Goal: Find specific page/section: Find specific page/section

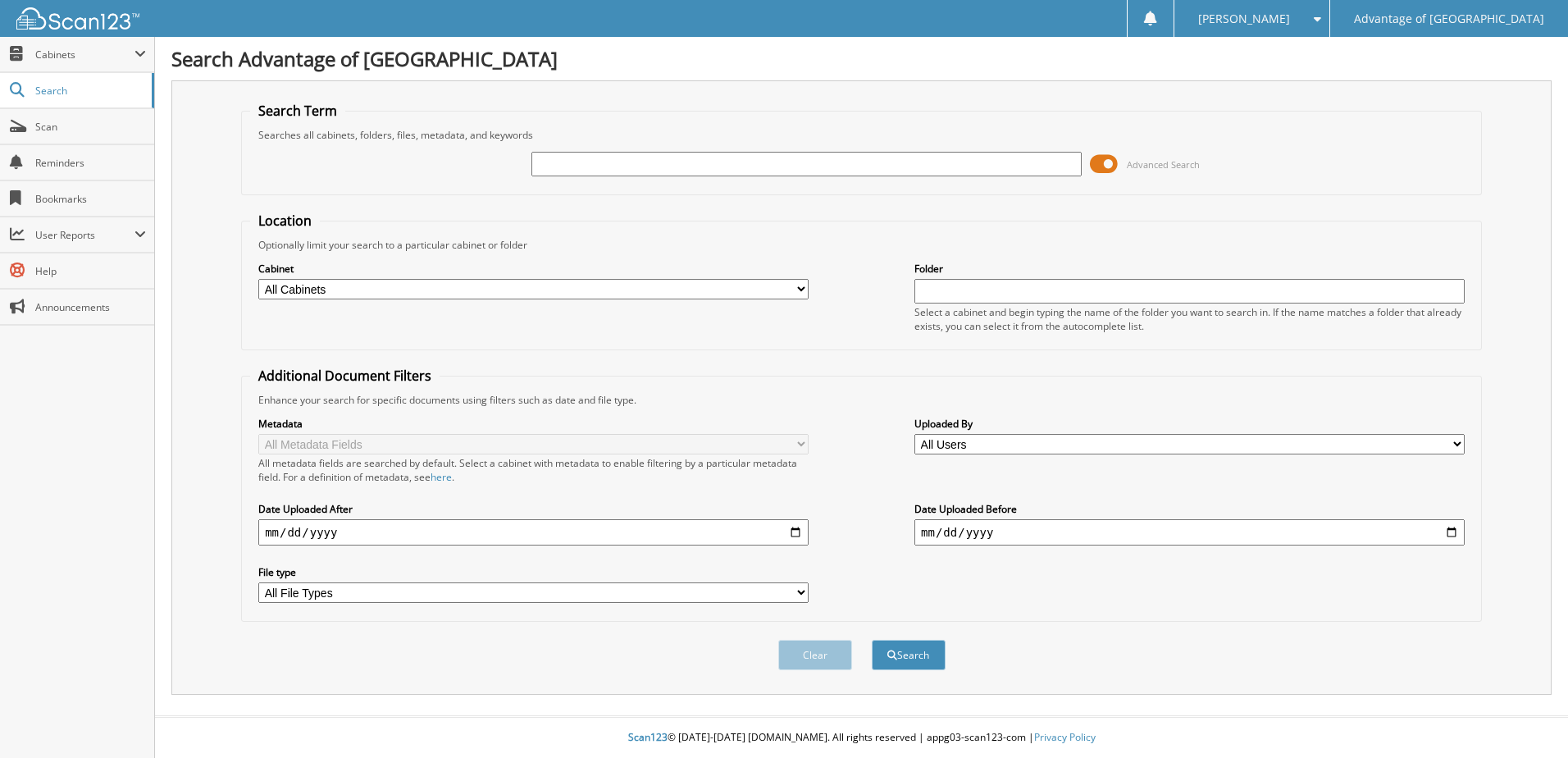
click at [550, 158] on input "text" at bounding box center [807, 164] width 550 height 25
type input "44572"
click at [872, 640] on button "Search" at bounding box center [908, 655] width 74 height 31
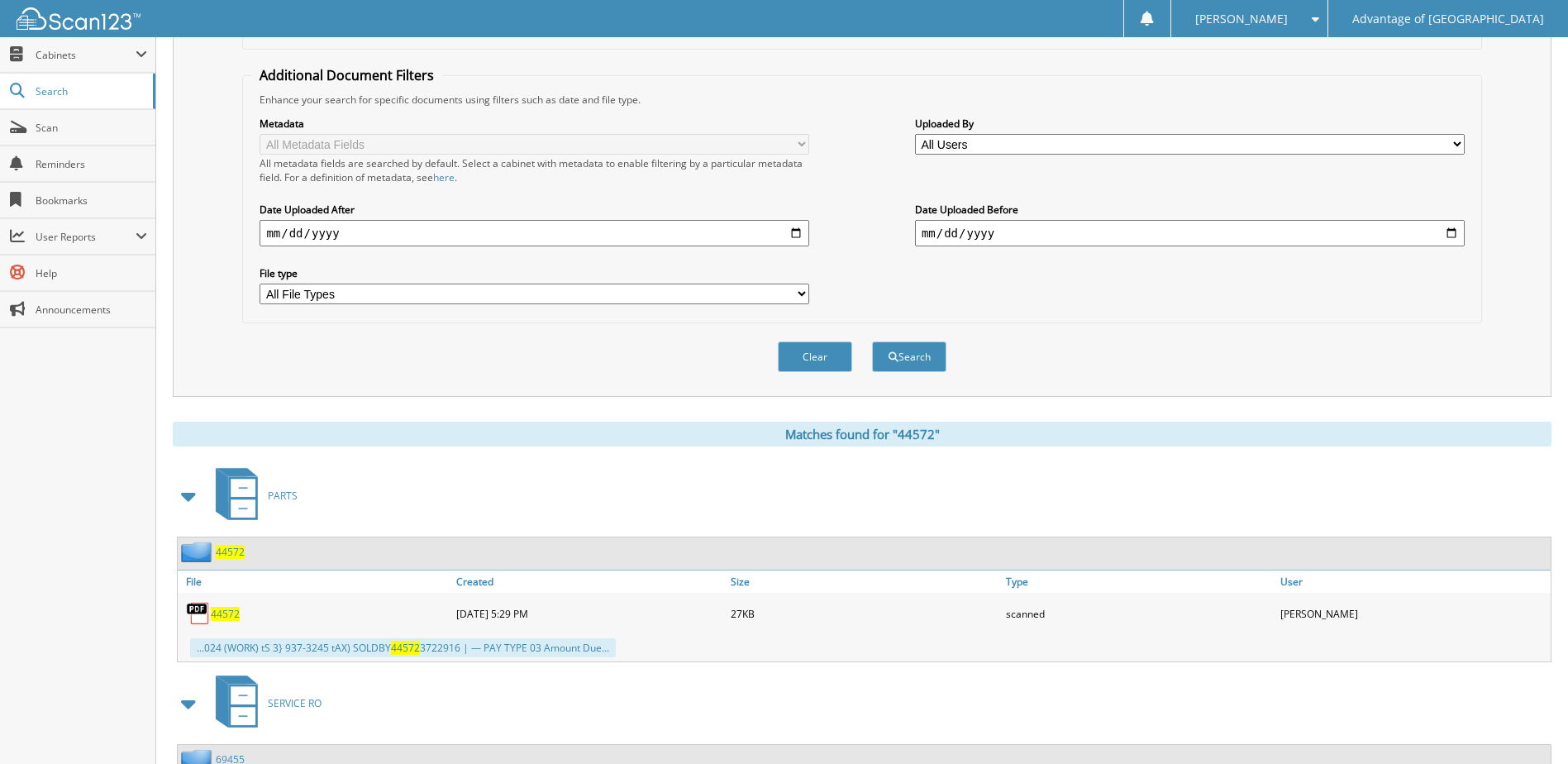
scroll to position [330, 0]
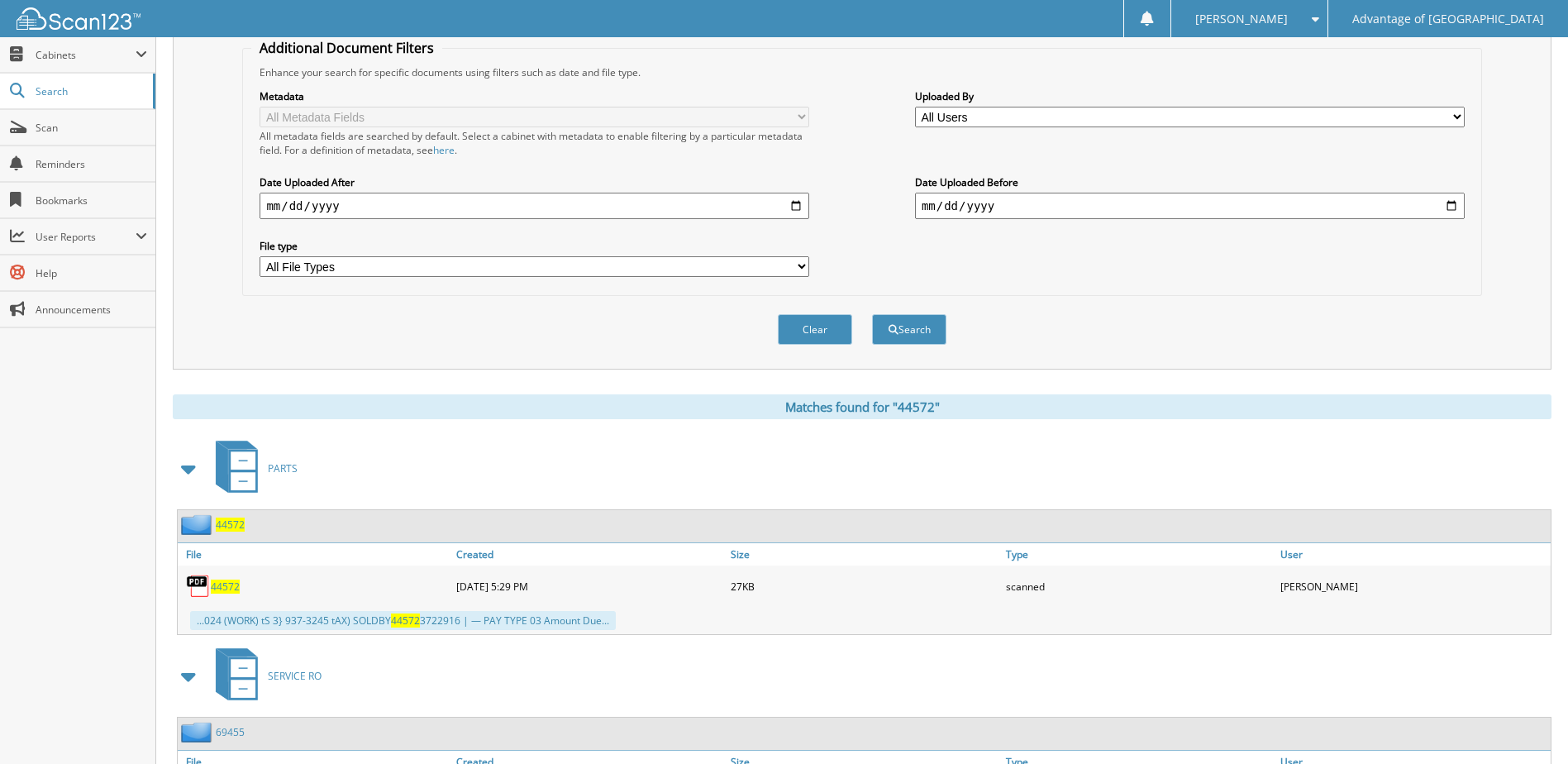
click at [233, 524] on span "44572" at bounding box center [230, 524] width 29 height 14
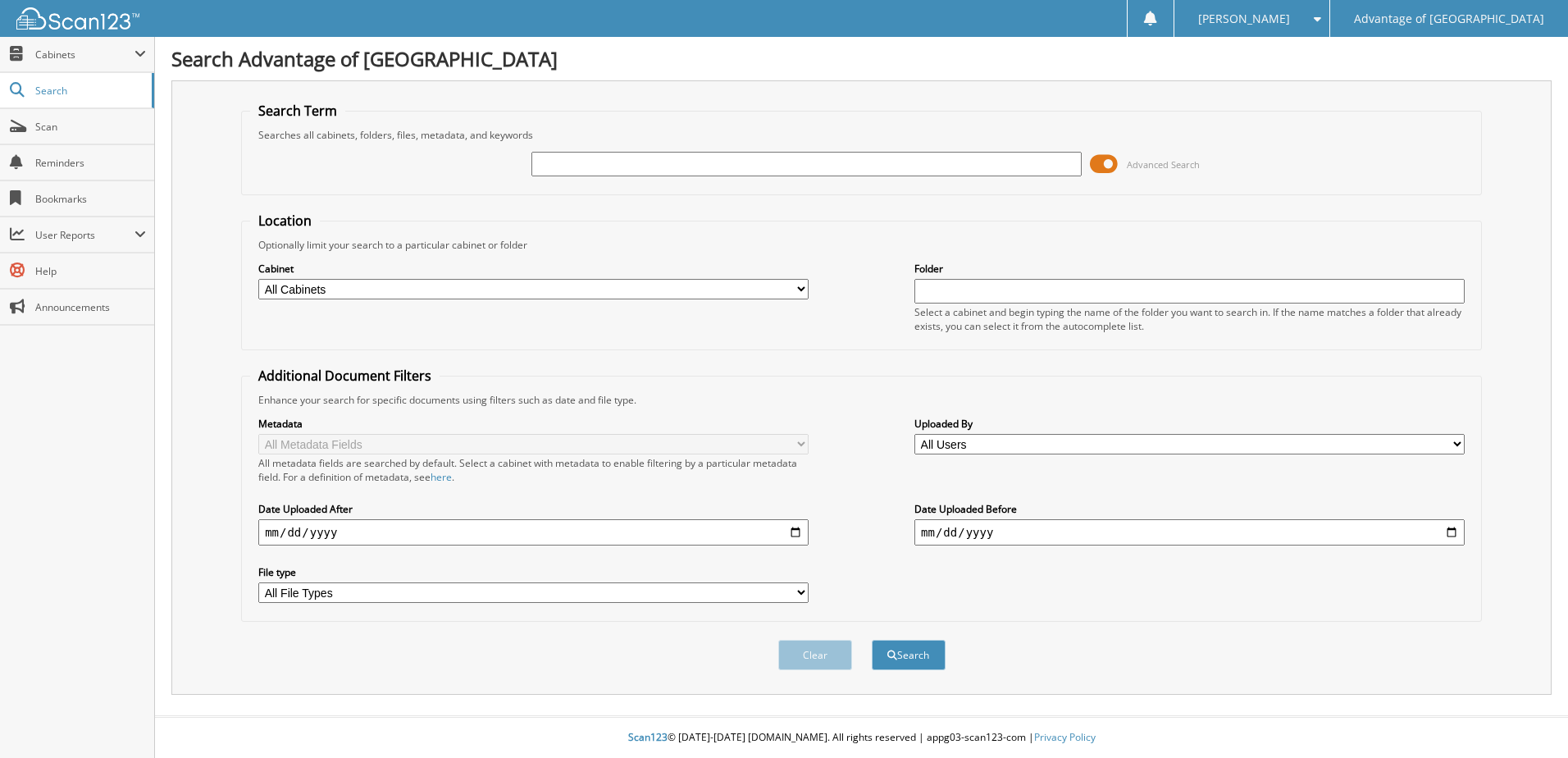
click at [572, 169] on input "text" at bounding box center [807, 164] width 550 height 25
type input "44572"
click at [872, 640] on button "Search" at bounding box center [908, 655] width 74 height 31
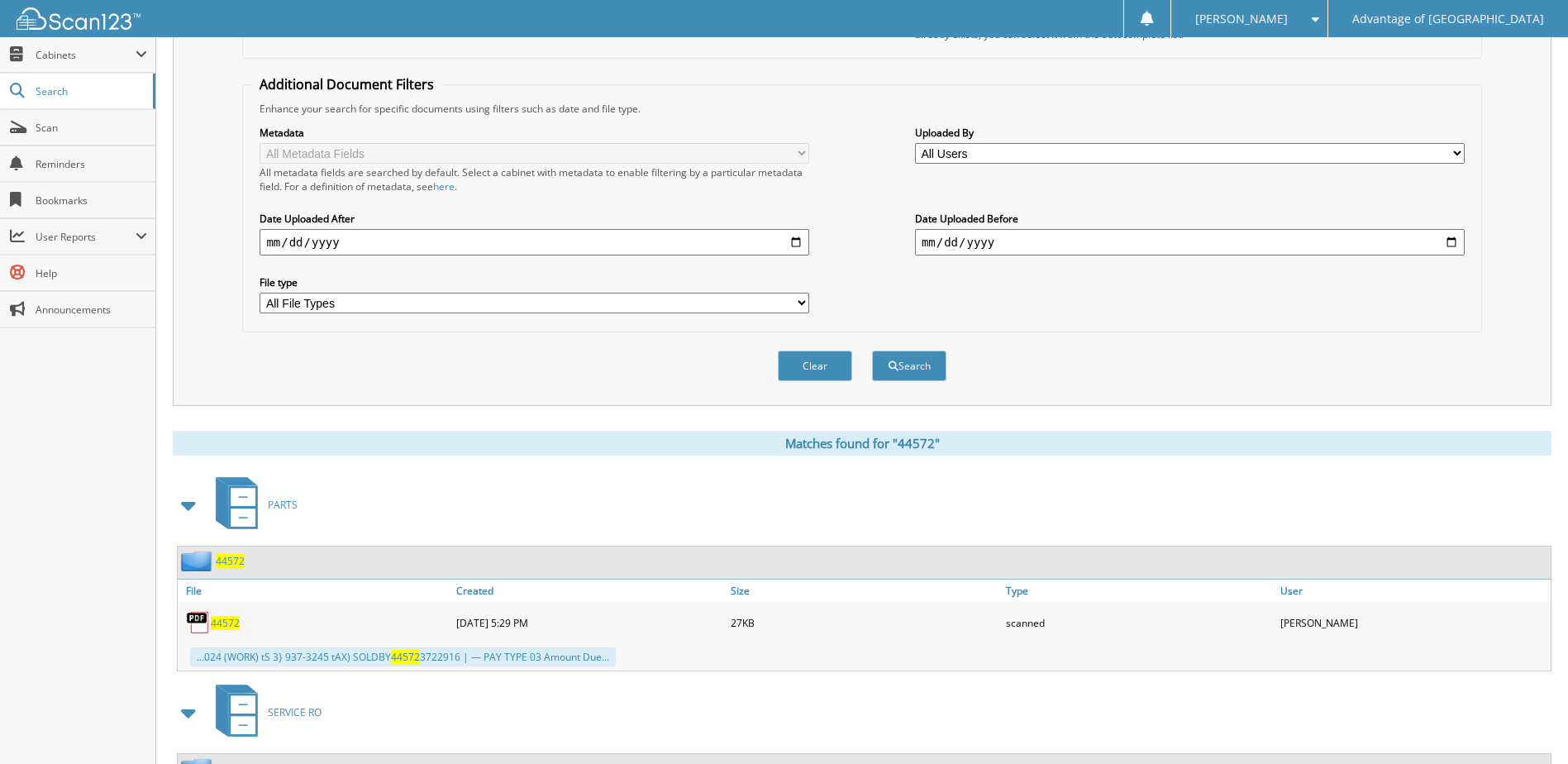
scroll to position [413, 0]
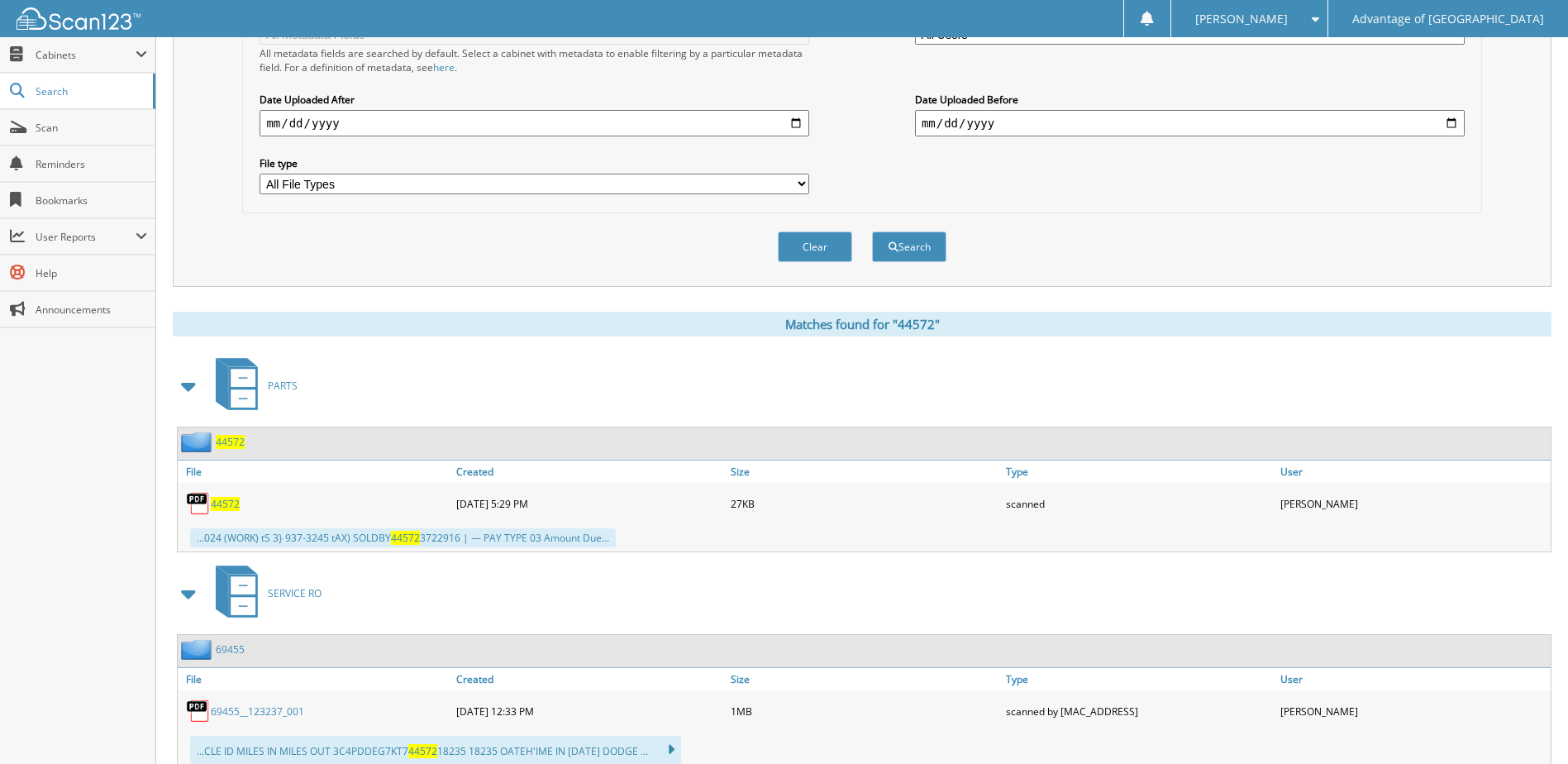
click at [284, 596] on span "SERVICE RO" at bounding box center [294, 593] width 54 height 14
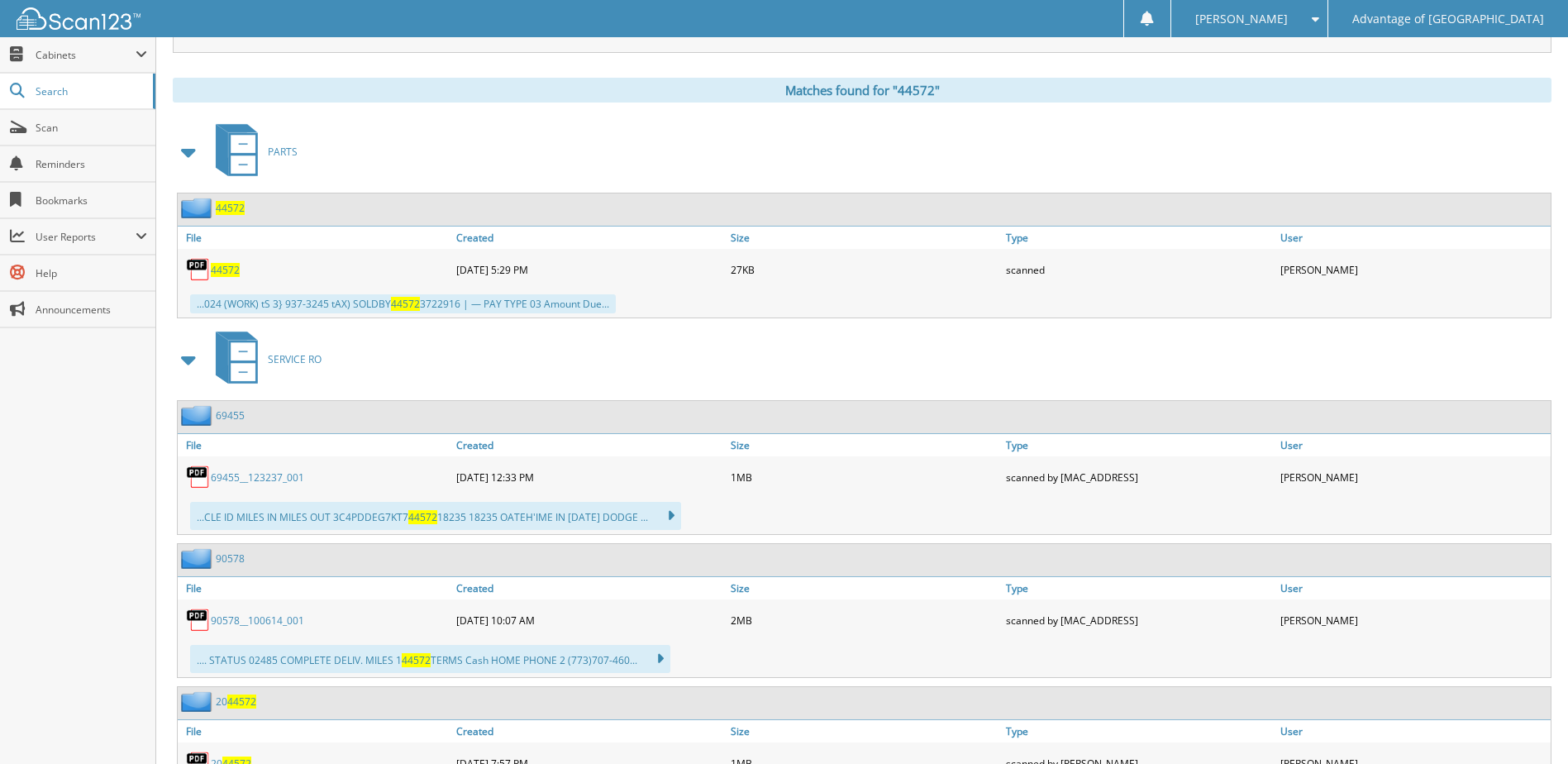
scroll to position [719, 0]
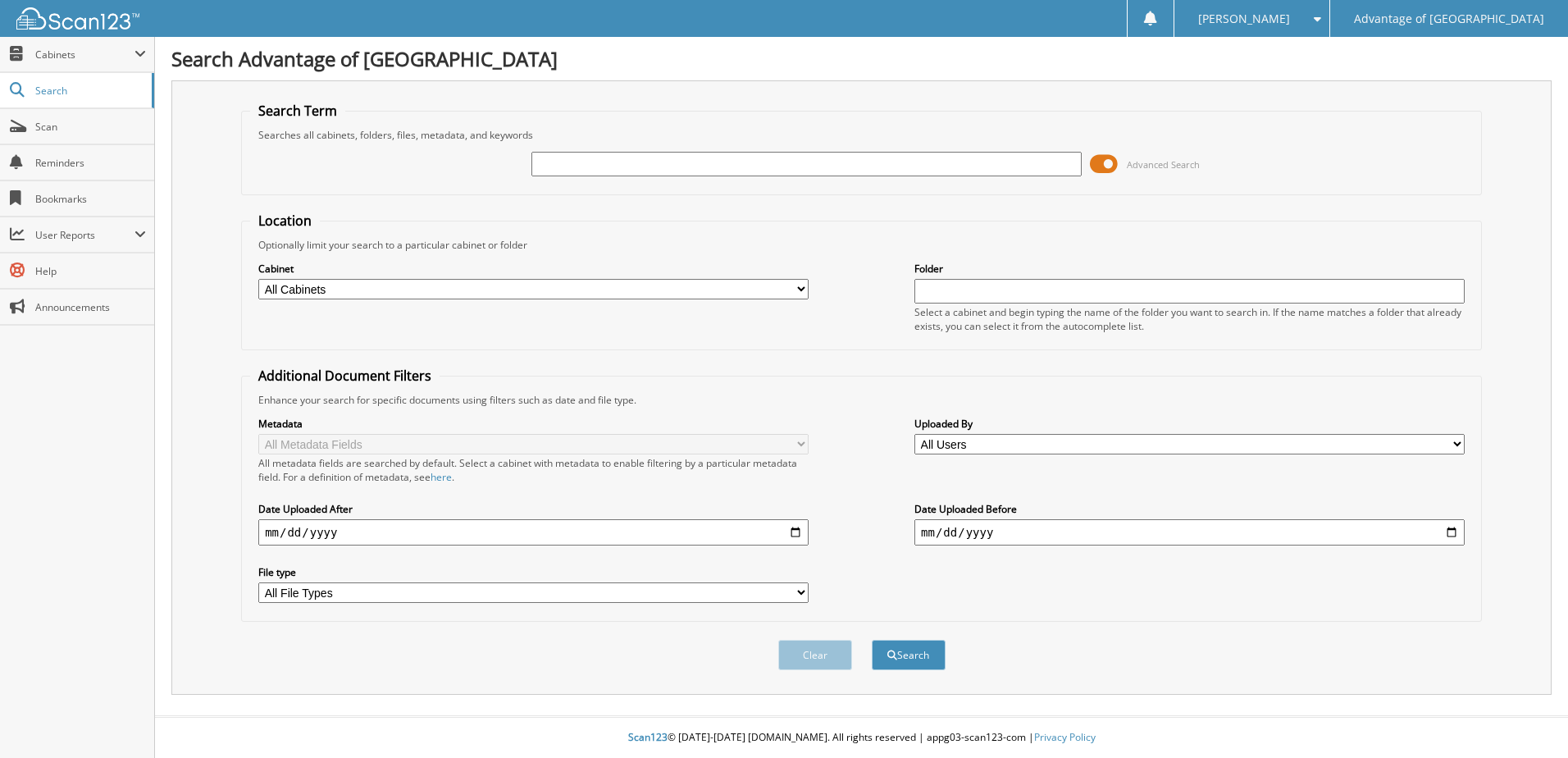
click at [602, 157] on input "text" at bounding box center [807, 164] width 550 height 25
type input "44572"
click at [872, 640] on button "Search" at bounding box center [908, 655] width 74 height 31
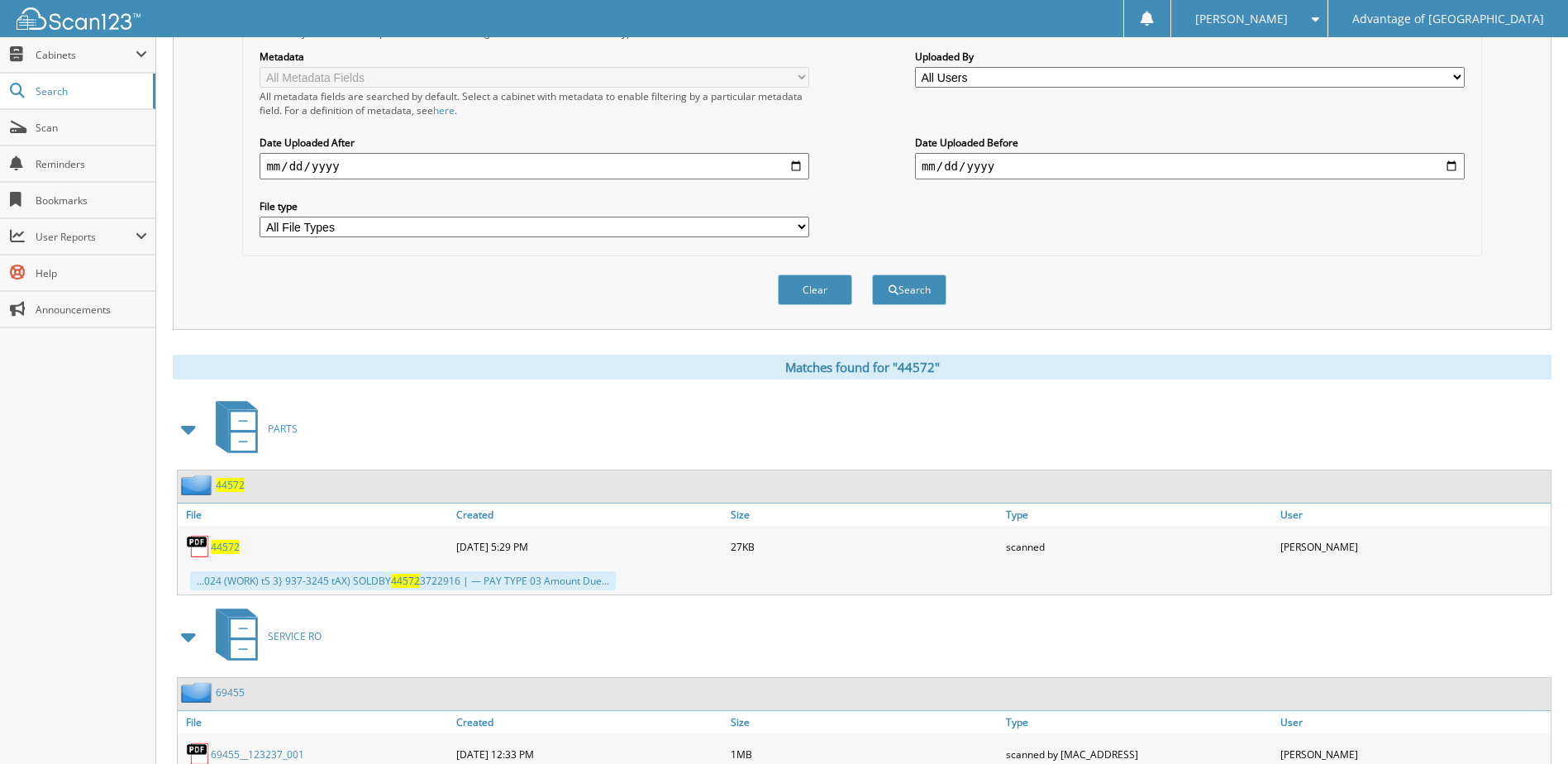
scroll to position [330, 0]
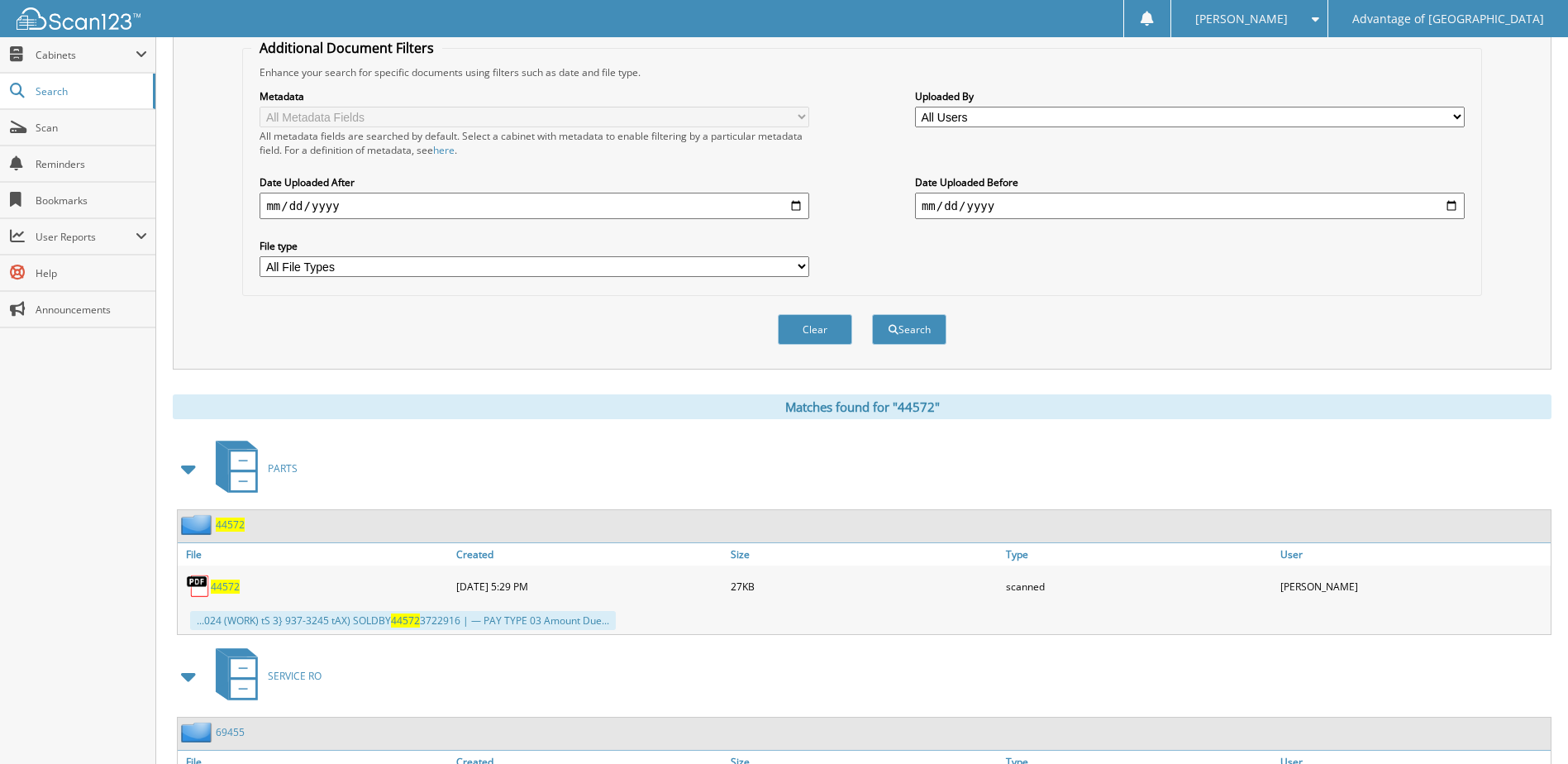
click at [214, 583] on span "44572" at bounding box center [225, 586] width 29 height 14
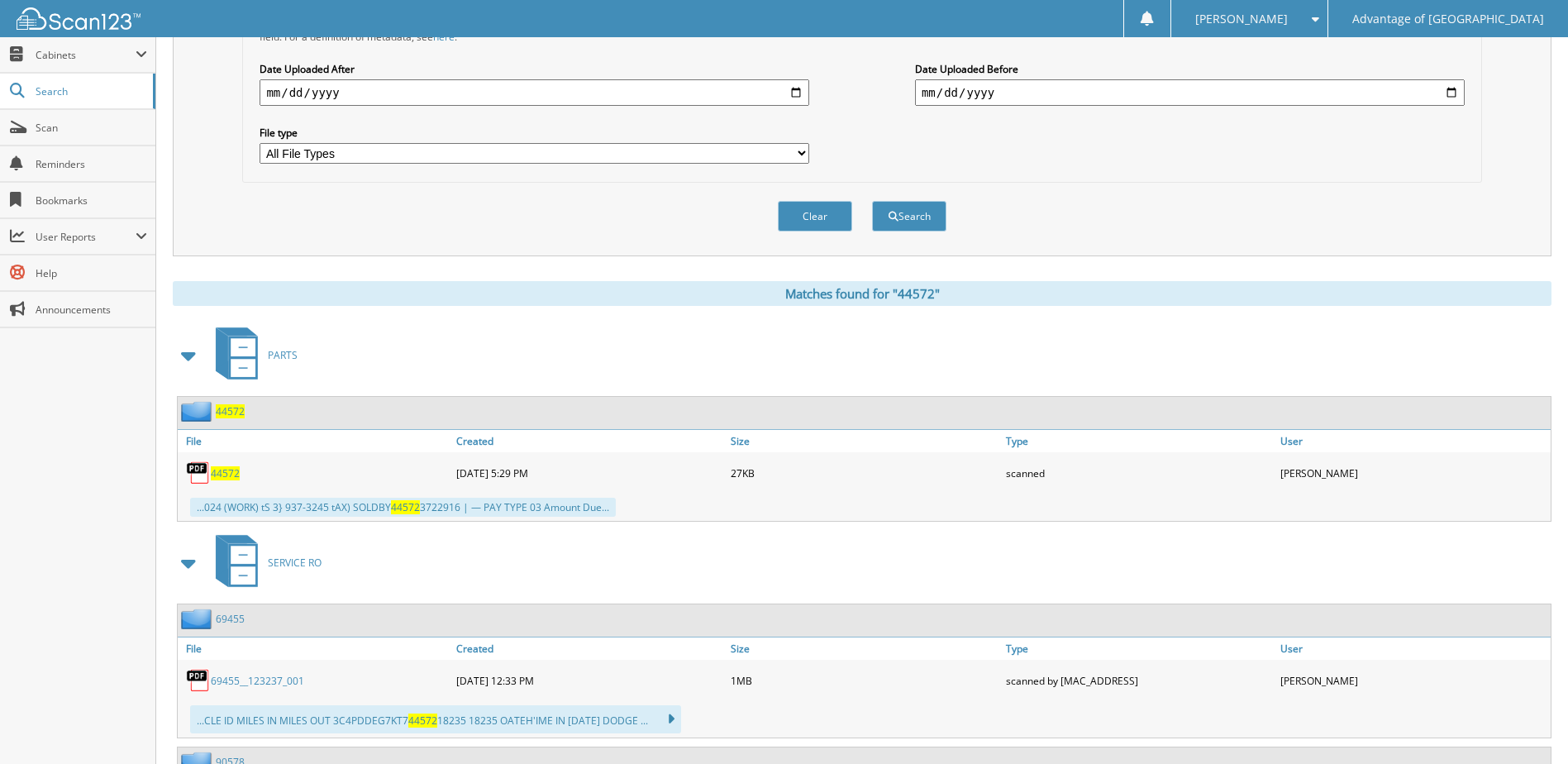
scroll to position [719, 0]
